Goal: Information Seeking & Learning: Learn about a topic

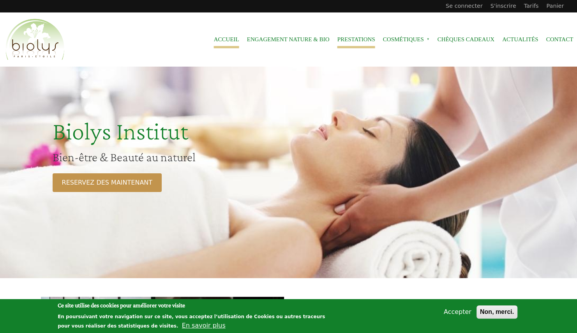
click at [345, 41] on link "Prestations" at bounding box center [356, 40] width 38 height 18
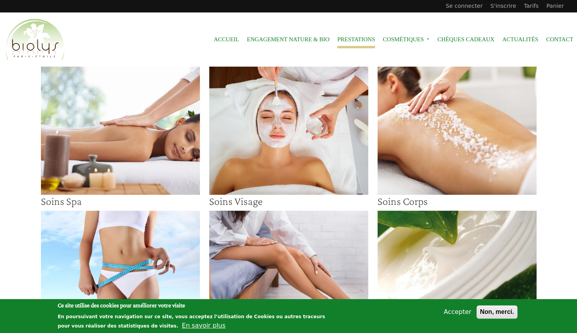
scroll to position [134, 0]
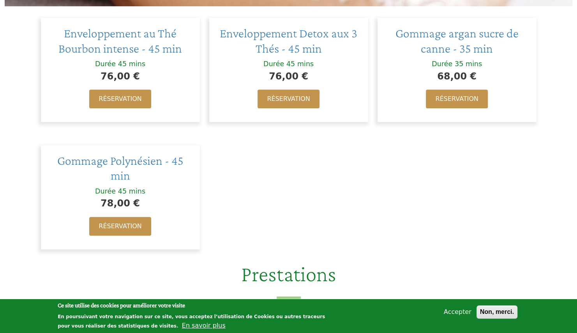
scroll to position [267, 0]
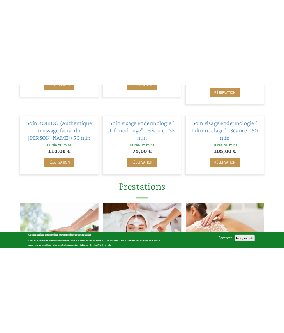
scroll to position [432, 0]
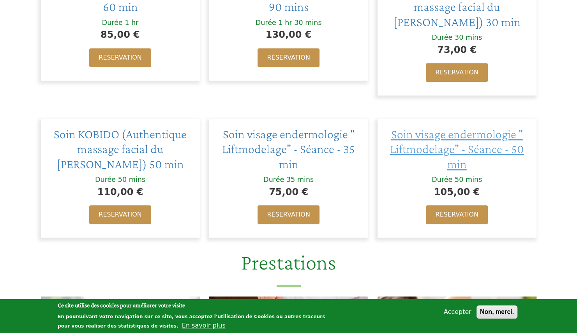
click at [424, 154] on span "Soin visage endermologie " Liftmodelage" - Séance - 50 min" at bounding box center [457, 149] width 134 height 44
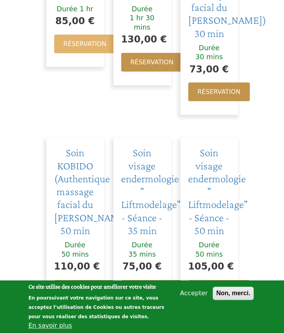
scroll to position [524, 0]
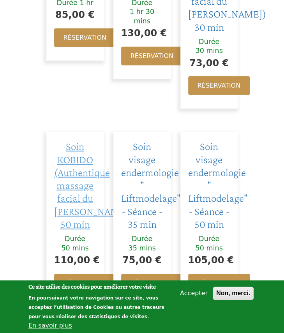
click at [79, 156] on span "Soin KOBIDO (Authentique massage facial du Dr Shogo Mochizuki) 50 min" at bounding box center [93, 185] width 78 height 90
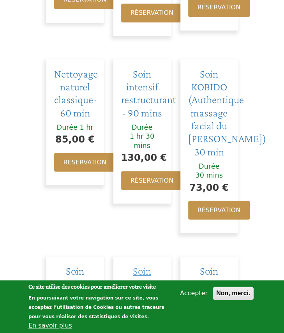
scroll to position [397, 0]
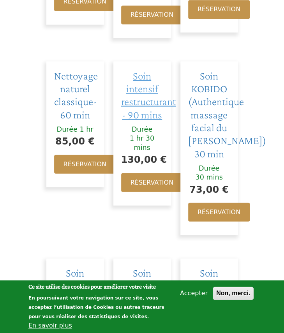
click at [152, 69] on span "Soin intensif restructurant - 90 mins" at bounding box center [148, 94] width 55 height 51
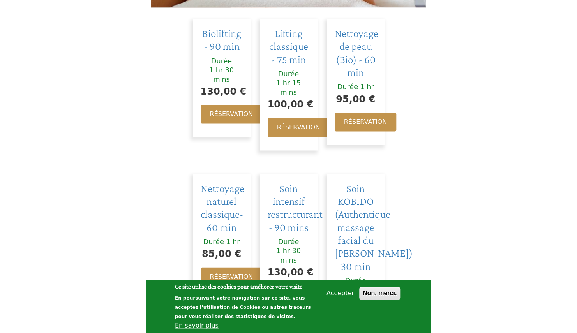
scroll to position [284, 0]
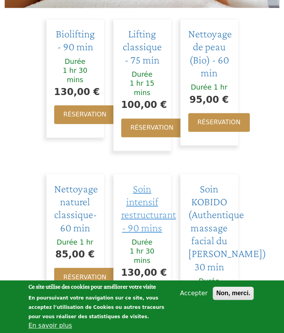
click at [137, 198] on span "Soin intensif restructurant - 90 mins" at bounding box center [148, 207] width 55 height 51
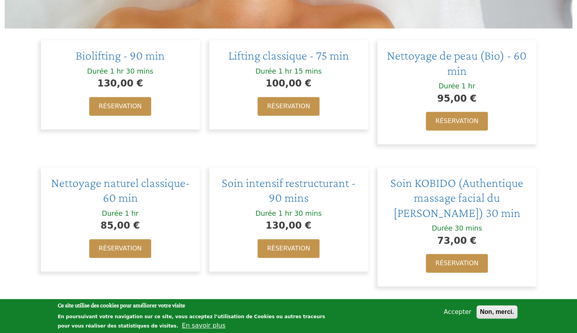
scroll to position [240, 0]
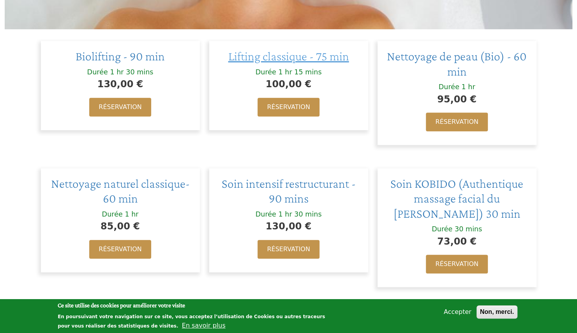
click at [259, 58] on span "Lifting classique - 75 min" at bounding box center [288, 56] width 121 height 14
click at [296, 153] on div "Lifting classique - 75 min Durée 1 hr 15 mins 100,00 € Réservation" at bounding box center [289, 92] width 168 height 127
click at [294, 192] on span "Soin intensif restructurant - 90 mins" at bounding box center [289, 191] width 134 height 29
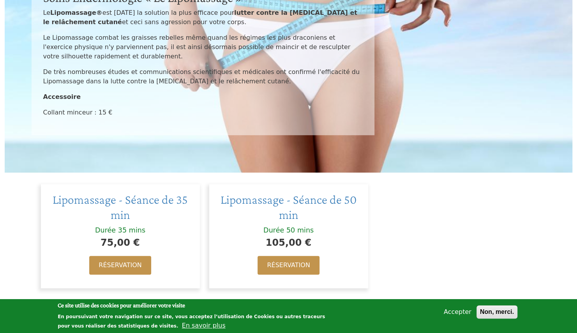
scroll to position [180, 0]
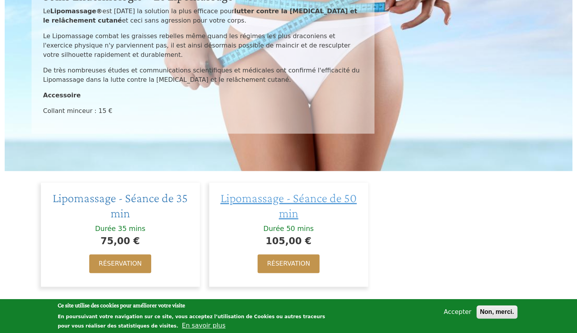
click at [288, 201] on span "Lipomassage - Séance de 50 min" at bounding box center [289, 205] width 136 height 29
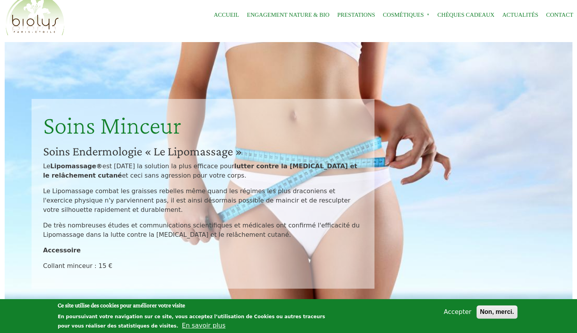
scroll to position [0, 0]
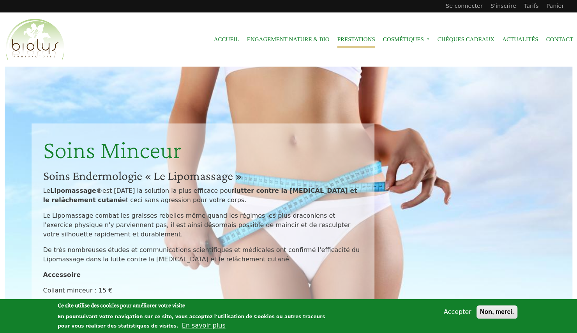
click at [359, 42] on link "Prestations" at bounding box center [356, 40] width 38 height 18
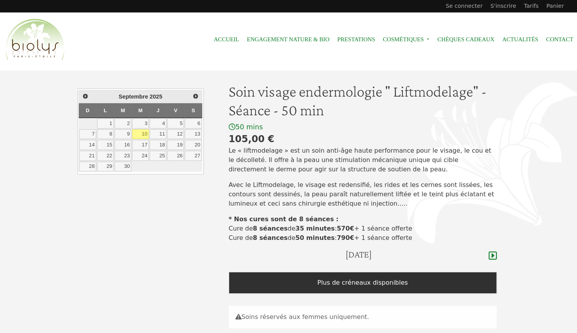
click at [305, 226] on strong "35 minutes" at bounding box center [315, 228] width 39 height 7
copy p "Cure de 8 séances de 35 minutes : 570€ + 1 séance offerte"
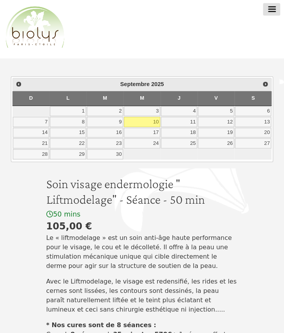
click at [136, 191] on h1 "Soin visage endermologie " Liftmodelage" - Séance - 50 min" at bounding box center [142, 191] width 192 height 31
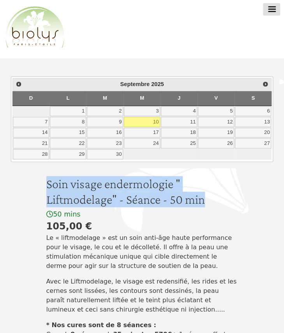
click at [136, 191] on h1 "Soin visage endermologie " Liftmodelage" - Séance - 50 min" at bounding box center [142, 191] width 192 height 31
copy h1 "Soin visage endermologie " Liftmodelage" - Séance - 50 min"
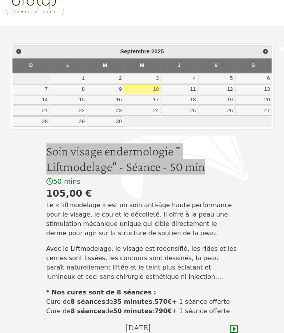
scroll to position [33, 0]
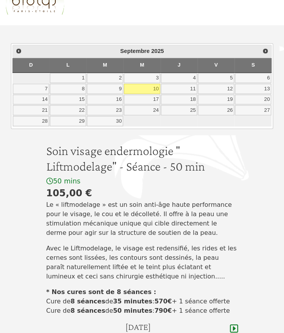
click at [110, 218] on p "Le « liftmodelage » est un soin anti-âge haute performance pour le visage, le c…" at bounding box center [142, 218] width 192 height 37
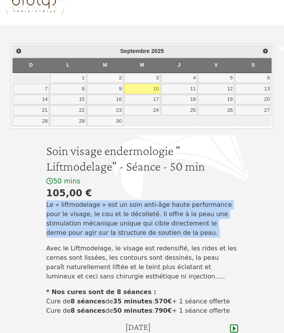
click at [110, 218] on p "Le « liftmodelage » est un soin anti-âge haute performance pour le visage, le c…" at bounding box center [142, 218] width 192 height 37
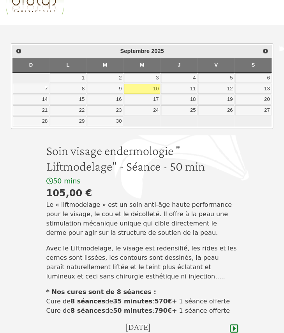
click at [106, 245] on p "Avec le Liftmodelage, le visage est redensifié, les rides et les cernes sont li…" at bounding box center [142, 262] width 192 height 37
click at [113, 246] on p "Avec le Liftmodelage, le visage est redensifié, les rides et les cernes sont li…" at bounding box center [142, 262] width 192 height 37
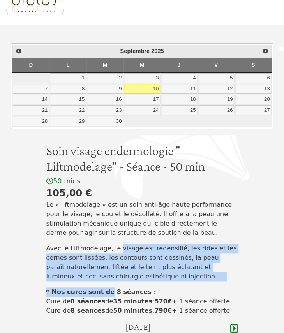
drag, startPoint x: 113, startPoint y: 246, endPoint x: 95, endPoint y: 280, distance: 37.7
click at [95, 280] on div "Soin visage endermologie " Liftmodelage" - Séance - 50 min 50 mins 105,00 € Le …" at bounding box center [142, 232] width 201 height 179
drag, startPoint x: 95, startPoint y: 280, endPoint x: 85, endPoint y: 275, distance: 10.8
click at [85, 275] on p "Avec le Liftmodelage, le visage est redensifié, les rides et les cernes sont li…" at bounding box center [142, 262] width 192 height 37
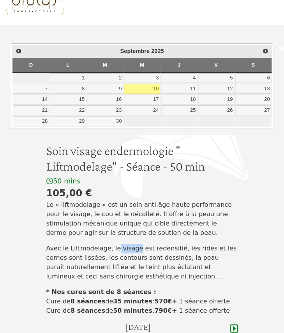
drag, startPoint x: 85, startPoint y: 275, endPoint x: 111, endPoint y: 251, distance: 35.3
click at [111, 251] on p "Avec le Liftmodelage, le visage est redensifié, les rides et les cernes sont li…" at bounding box center [142, 262] width 192 height 37
click at [114, 250] on p "Avec le Liftmodelage, le visage est redensifié, les rides et les cernes sont li…" at bounding box center [142, 262] width 192 height 37
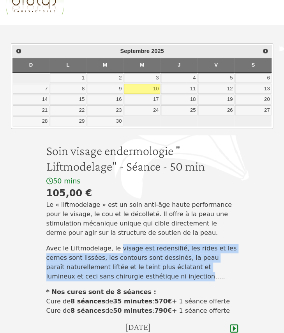
drag, startPoint x: 114, startPoint y: 250, endPoint x: 104, endPoint y: 274, distance: 25.9
click at [104, 274] on p "Avec le Liftmodelage, le visage est redensifié, les rides et les cernes sont li…" at bounding box center [142, 262] width 192 height 37
copy p "visage est redensifié, les rides et les cernes sont lissées, les contours sont …"
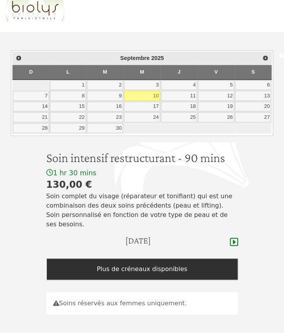
scroll to position [27, 0]
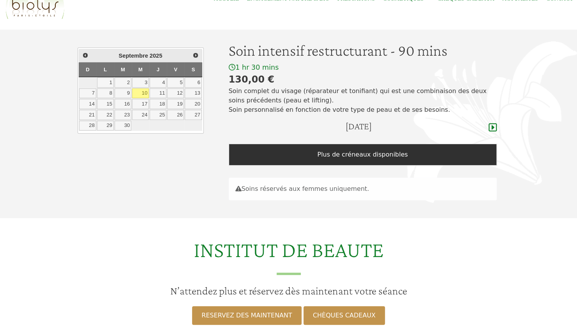
scroll to position [41, 0]
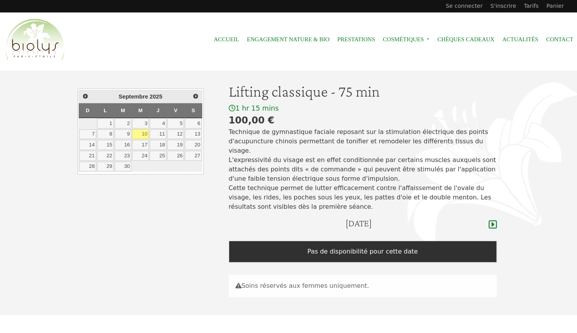
click at [276, 125] on div "100,00 €" at bounding box center [363, 120] width 268 height 14
drag, startPoint x: 276, startPoint y: 125, endPoint x: 275, endPoint y: 134, distance: 9.0
click at [275, 134] on p "Technique de gymnastique faciale reposant sur la stimulation électrique des poi…" at bounding box center [363, 169] width 268 height 84
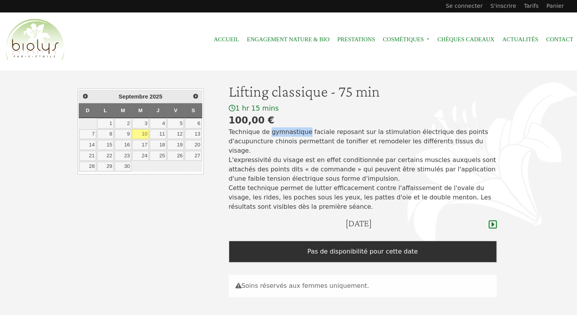
click at [275, 134] on p "Technique de gymnastique faciale reposant sur la stimulation électrique des poi…" at bounding box center [363, 169] width 268 height 84
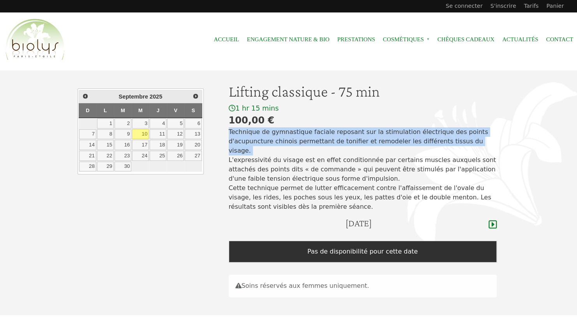
click at [275, 134] on p "Technique de gymnastique faciale reposant sur la stimulation électrique des poi…" at bounding box center [363, 169] width 268 height 84
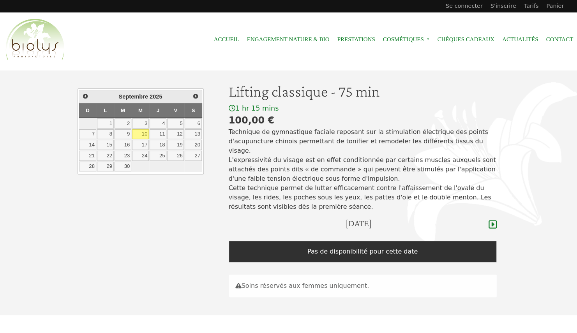
click at [275, 134] on p "Technique de gymnastique faciale reposant sur la stimulation électrique des poi…" at bounding box center [363, 169] width 268 height 84
click at [290, 167] on p "Technique de gymnastique faciale reposant sur la stimulation électrique des poi…" at bounding box center [363, 169] width 268 height 84
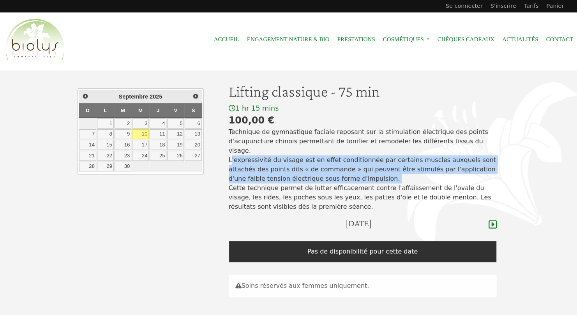
click at [290, 167] on p "Technique de gymnastique faciale reposant sur la stimulation électrique des poi…" at bounding box center [363, 169] width 268 height 84
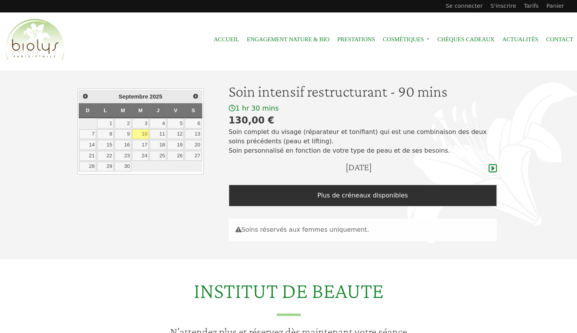
click at [294, 131] on p "Soin complet du visage (réparateur et tonifiant) qui est une combinaison des de…" at bounding box center [363, 141] width 268 height 28
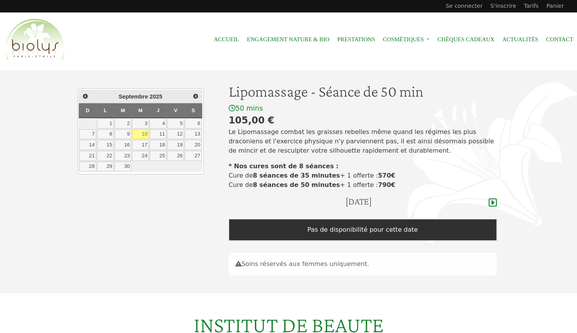
click at [259, 176] on strong "8 séances de 35 minutes" at bounding box center [296, 175] width 87 height 7
click at [260, 145] on p "Le Lipomassage combat les graisses rebelles même quand les régimes les plus dra…" at bounding box center [363, 141] width 268 height 28
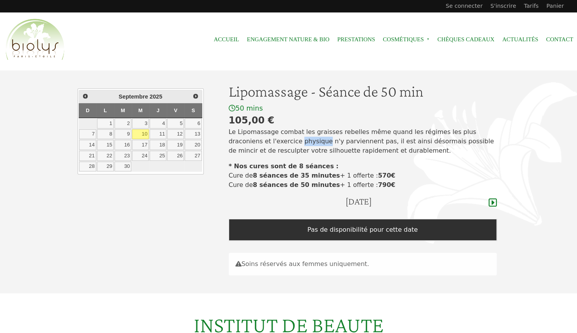
click at [260, 145] on p "Le Lipomassage combat les graisses rebelles même quand les régimes les plus dra…" at bounding box center [363, 141] width 268 height 28
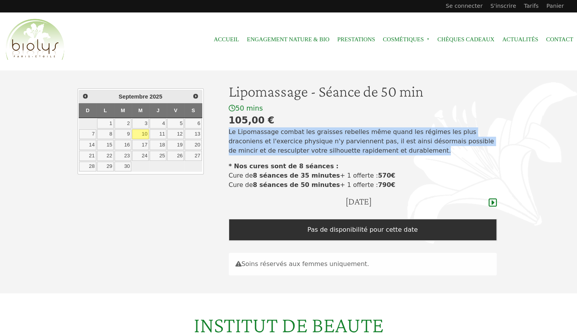
click at [260, 145] on p "Le Lipomassage combat les graisses rebelles même quand les régimes les plus dra…" at bounding box center [363, 141] width 268 height 28
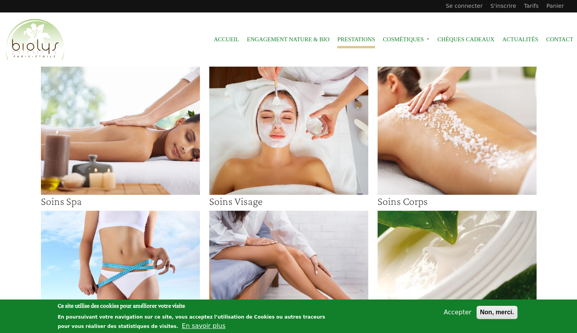
scroll to position [117, 0]
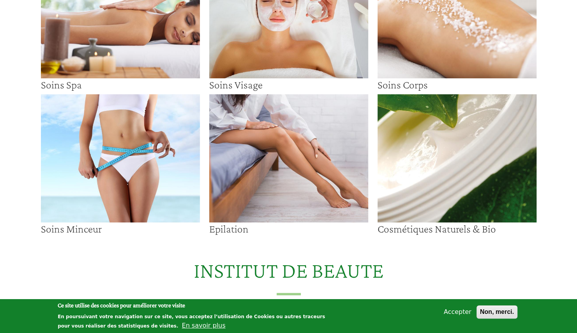
click at [406, 31] on img at bounding box center [457, 14] width 159 height 128
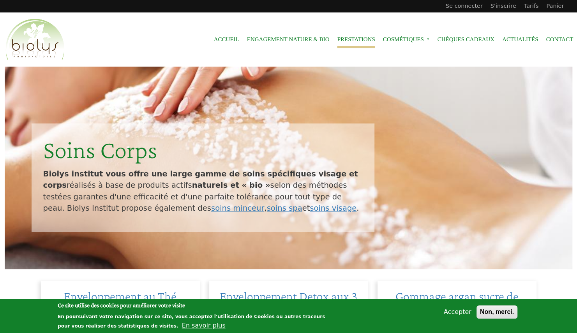
click at [350, 41] on link "Prestations" at bounding box center [356, 40] width 38 height 18
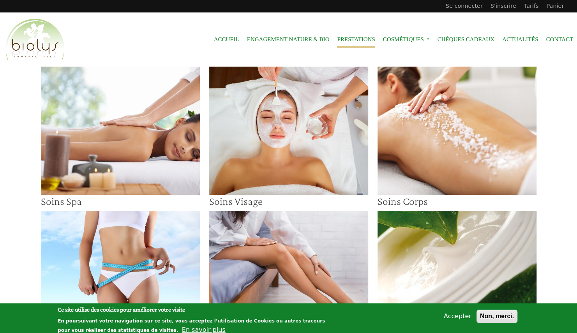
scroll to position [162, 0]
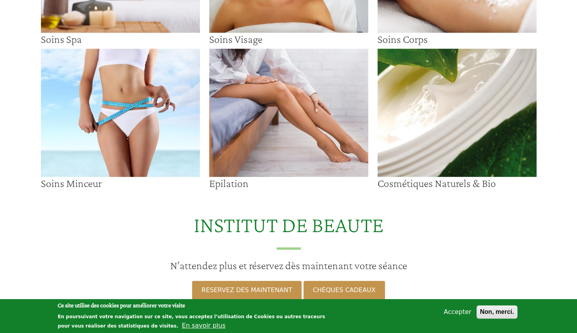
click at [125, 154] on img at bounding box center [120, 113] width 159 height 128
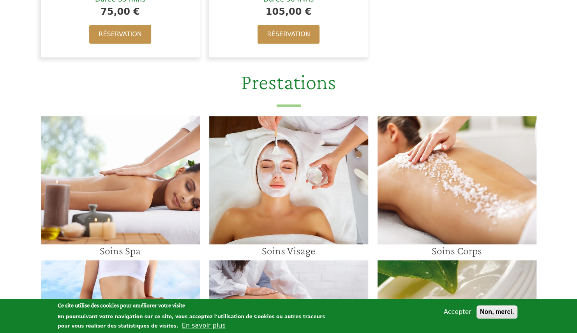
scroll to position [558, 0]
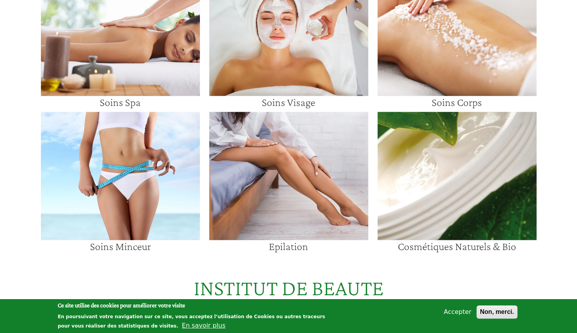
click at [193, 69] on img at bounding box center [120, 32] width 159 height 128
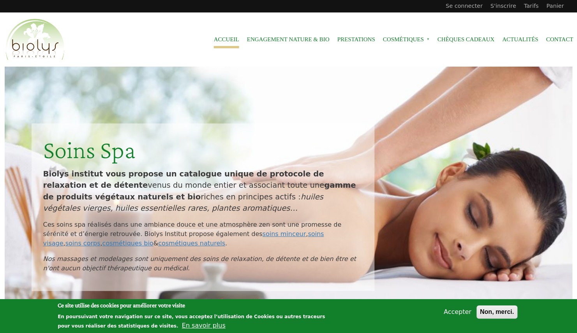
click at [222, 34] on link "Accueil" at bounding box center [226, 40] width 25 height 18
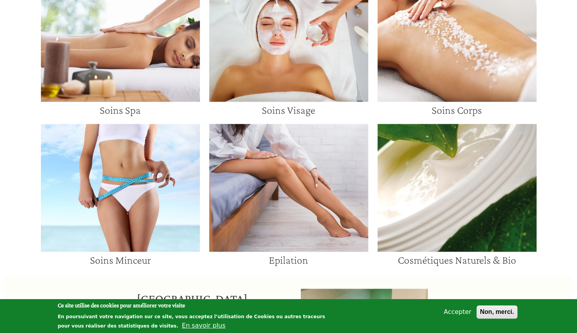
scroll to position [593, 0]
